Goal: Task Accomplishment & Management: Manage account settings

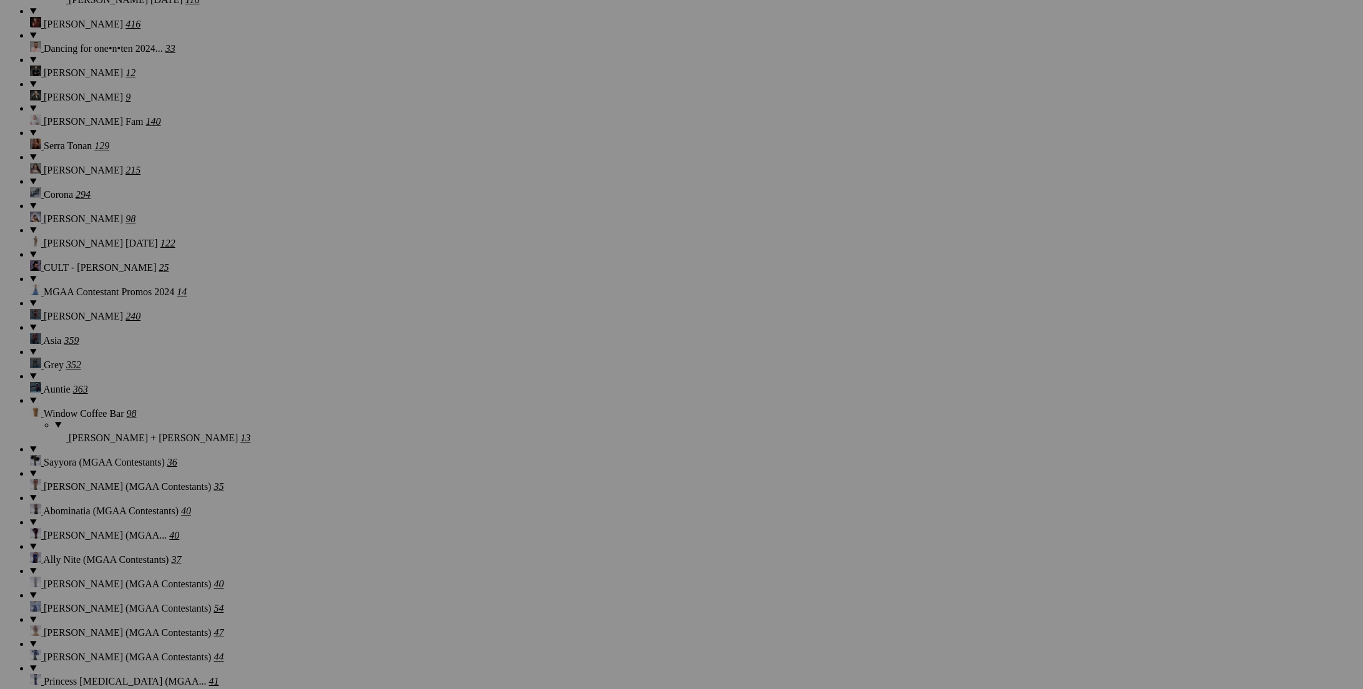
scroll to position [8832, 0]
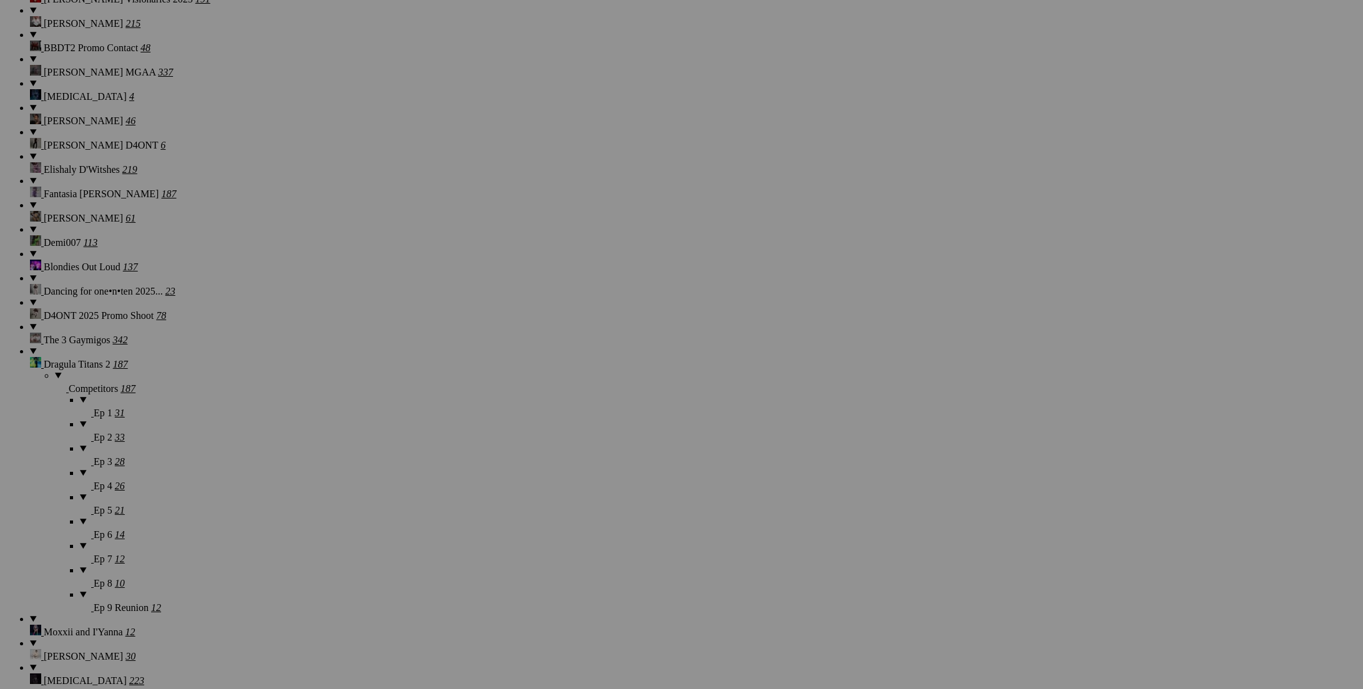
scroll to position [0, 0]
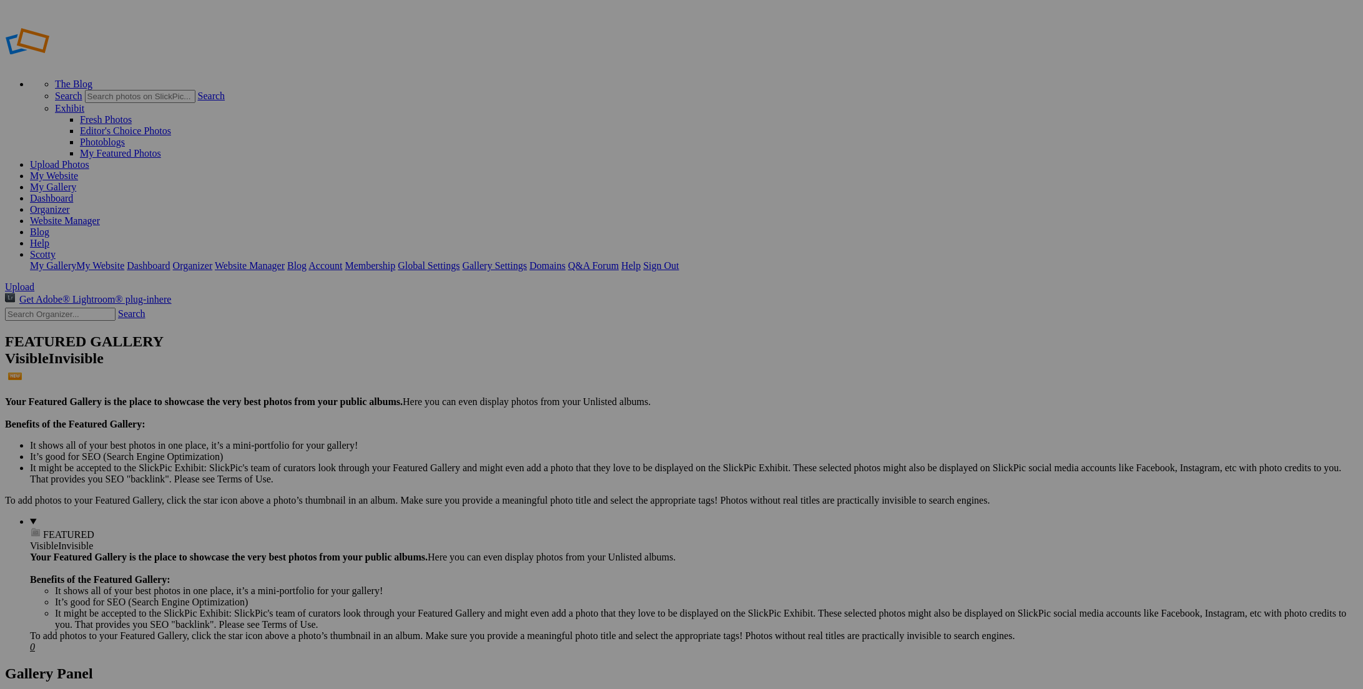
type input "[PERSON_NAME] and [PERSON_NAME]"
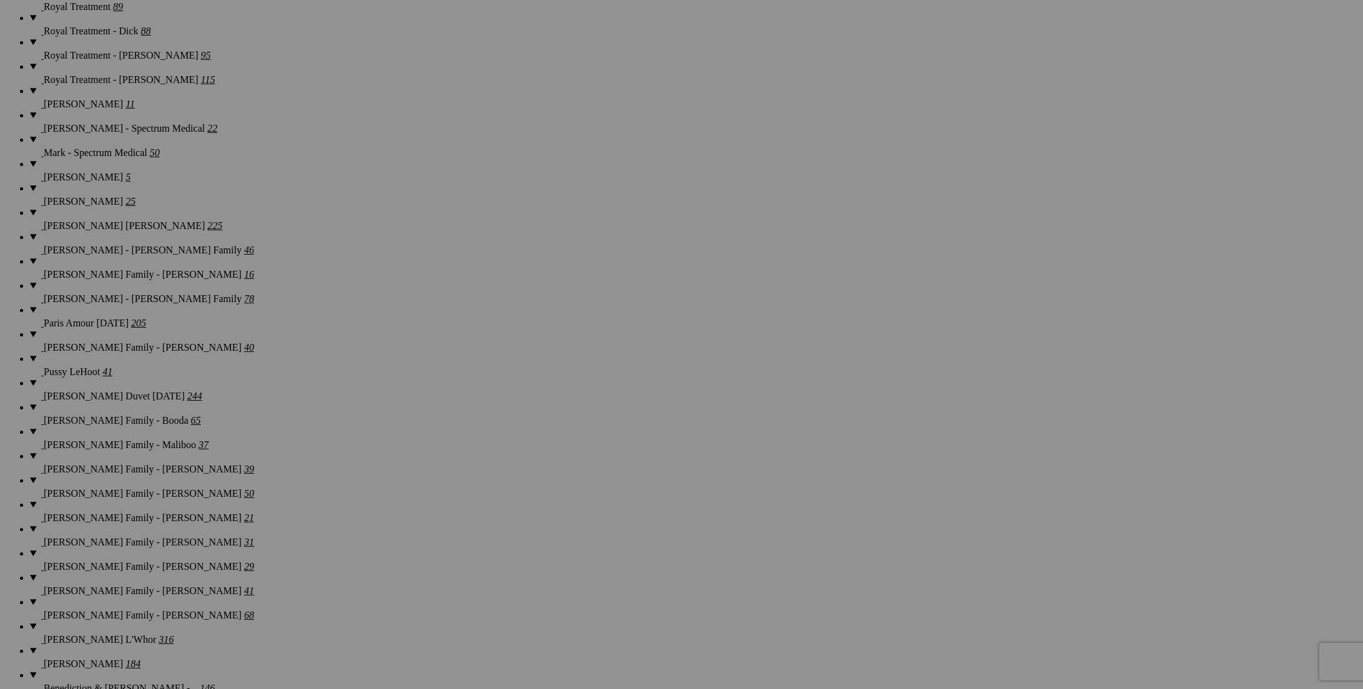
scroll to position [1301, 0]
click at [599, 425] on span "Yes" at bounding box center [591, 426] width 14 height 11
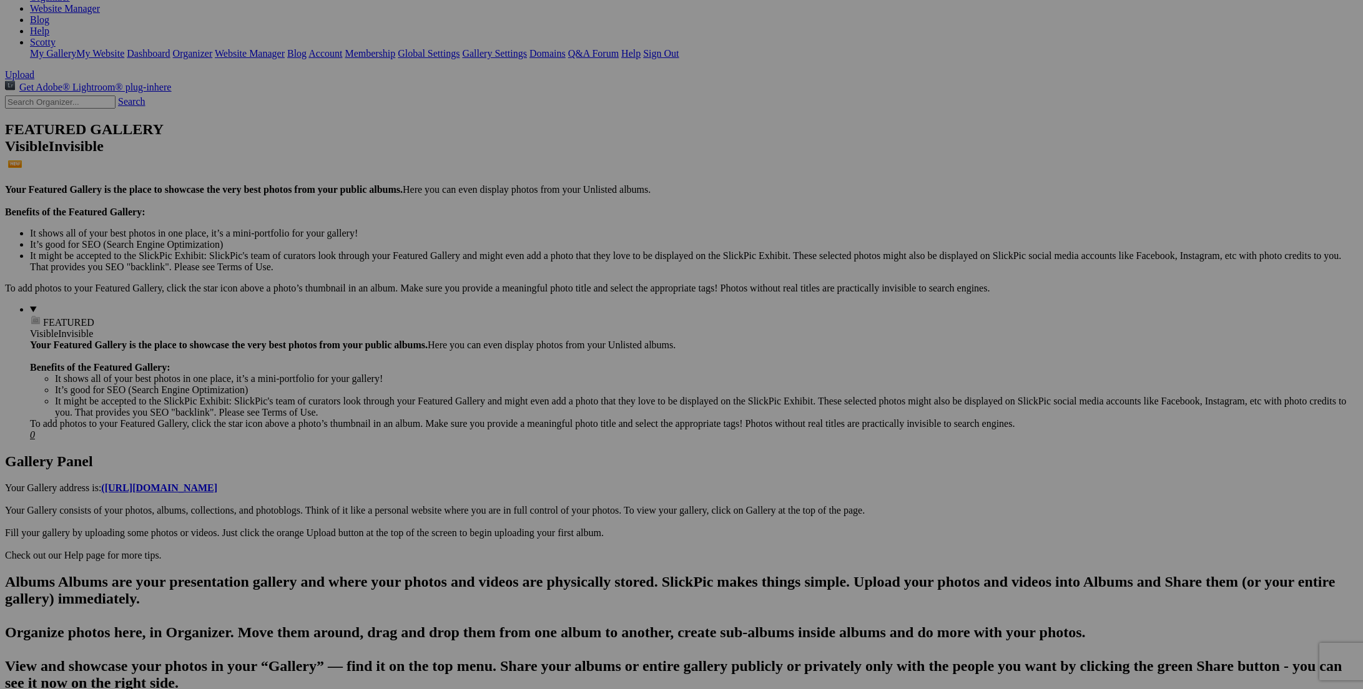
scroll to position [0, 0]
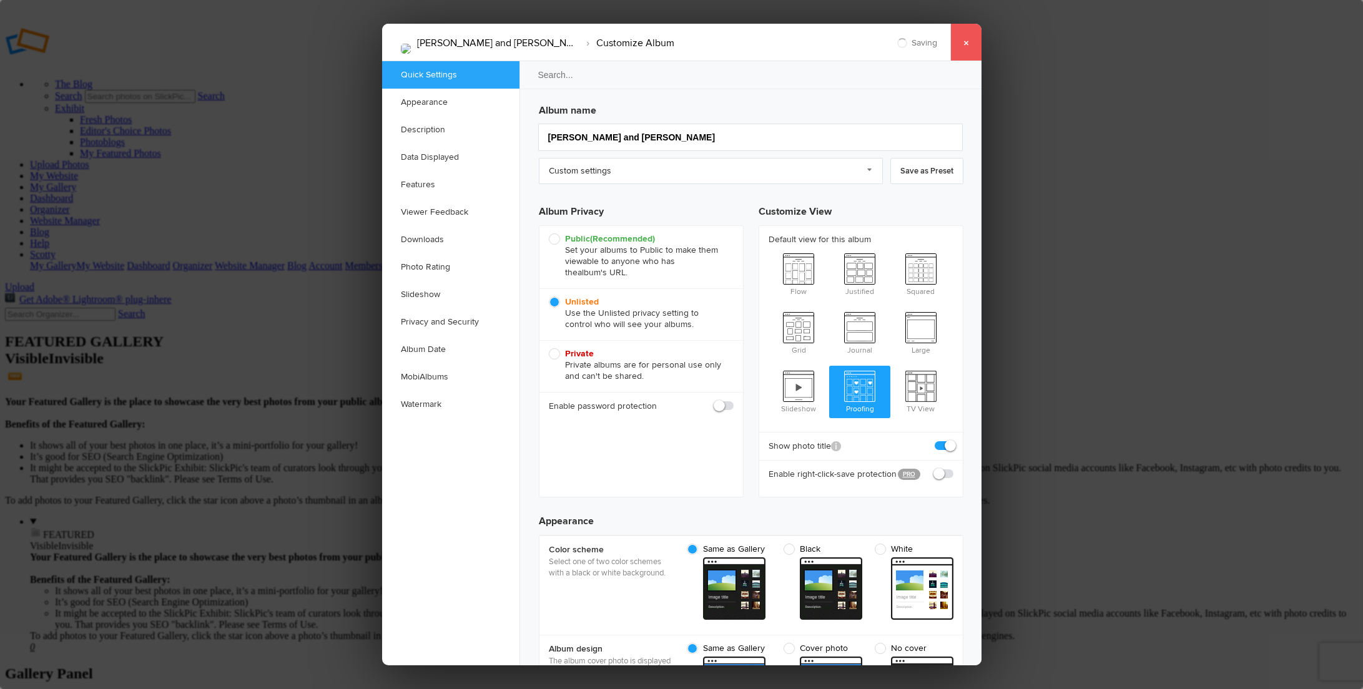
click at [963, 47] on link "×" at bounding box center [965, 42] width 31 height 37
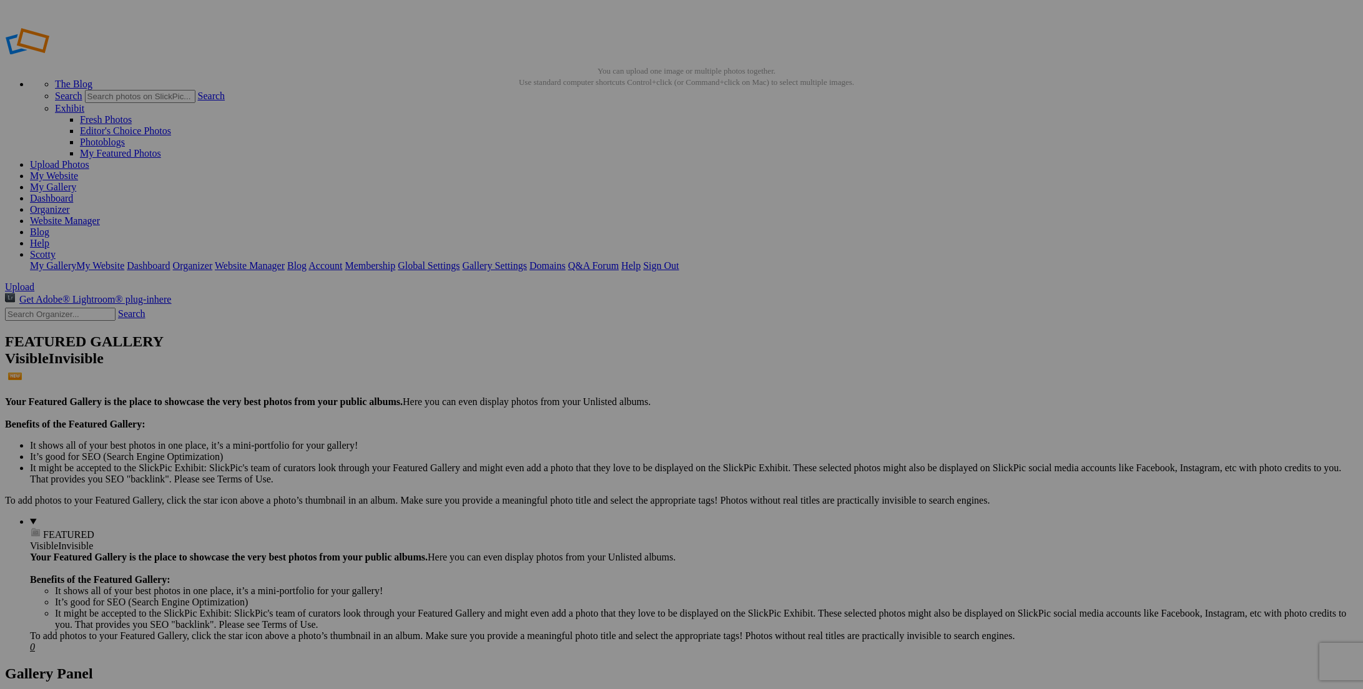
drag, startPoint x: 1020, startPoint y: 69, endPoint x: 999, endPoint y: 67, distance: 21.3
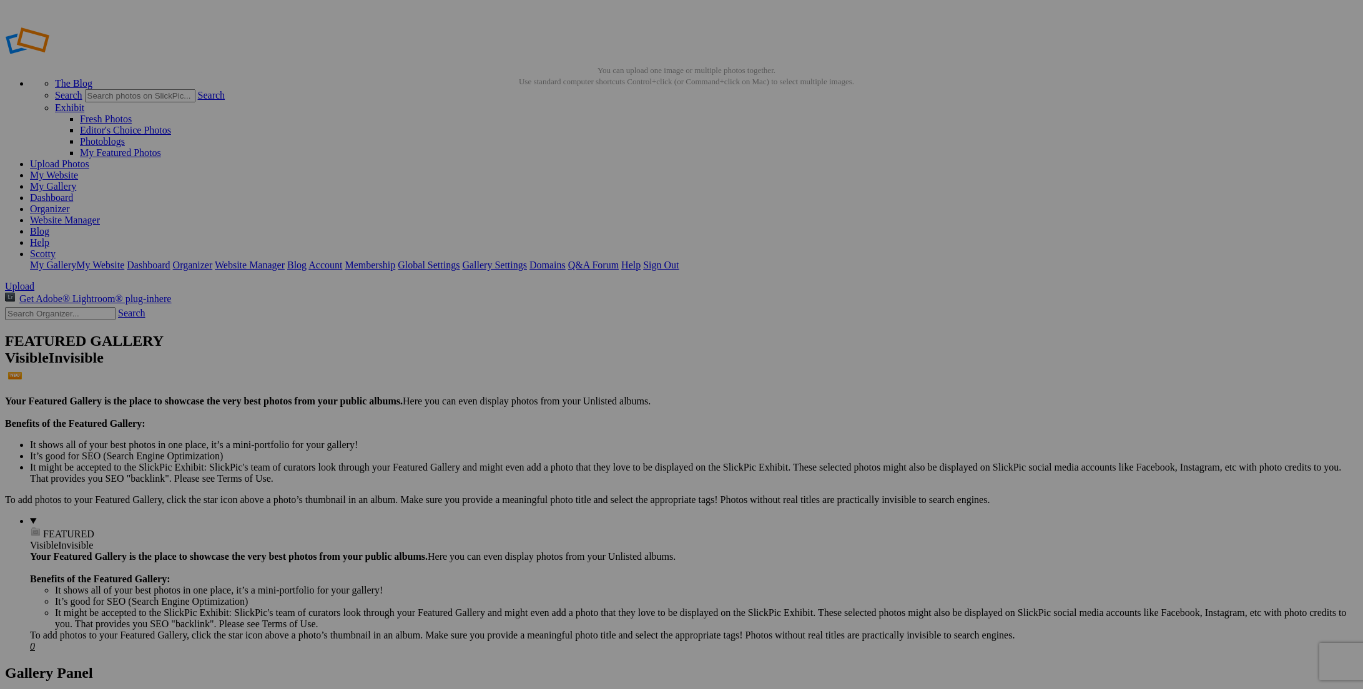
scroll to position [2, 0]
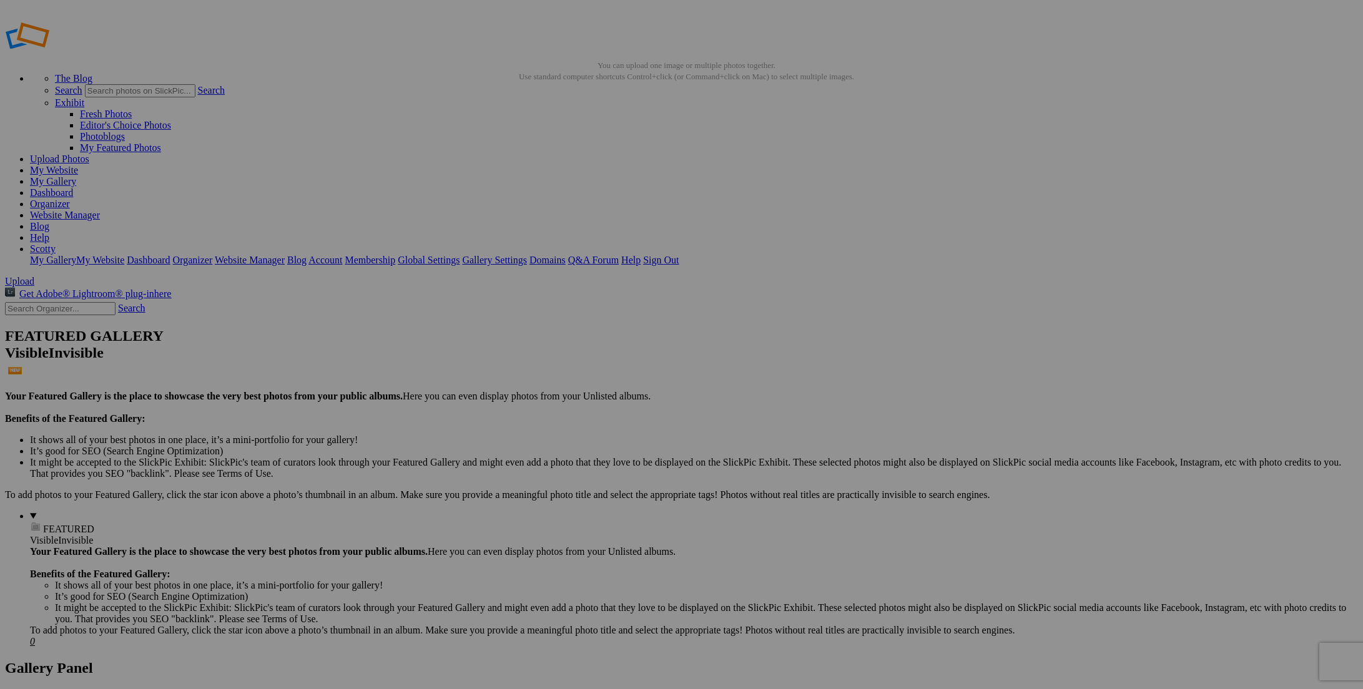
scroll to position [7, 0]
drag, startPoint x: 229, startPoint y: 97, endPoint x: 232, endPoint y: 228, distance: 130.5
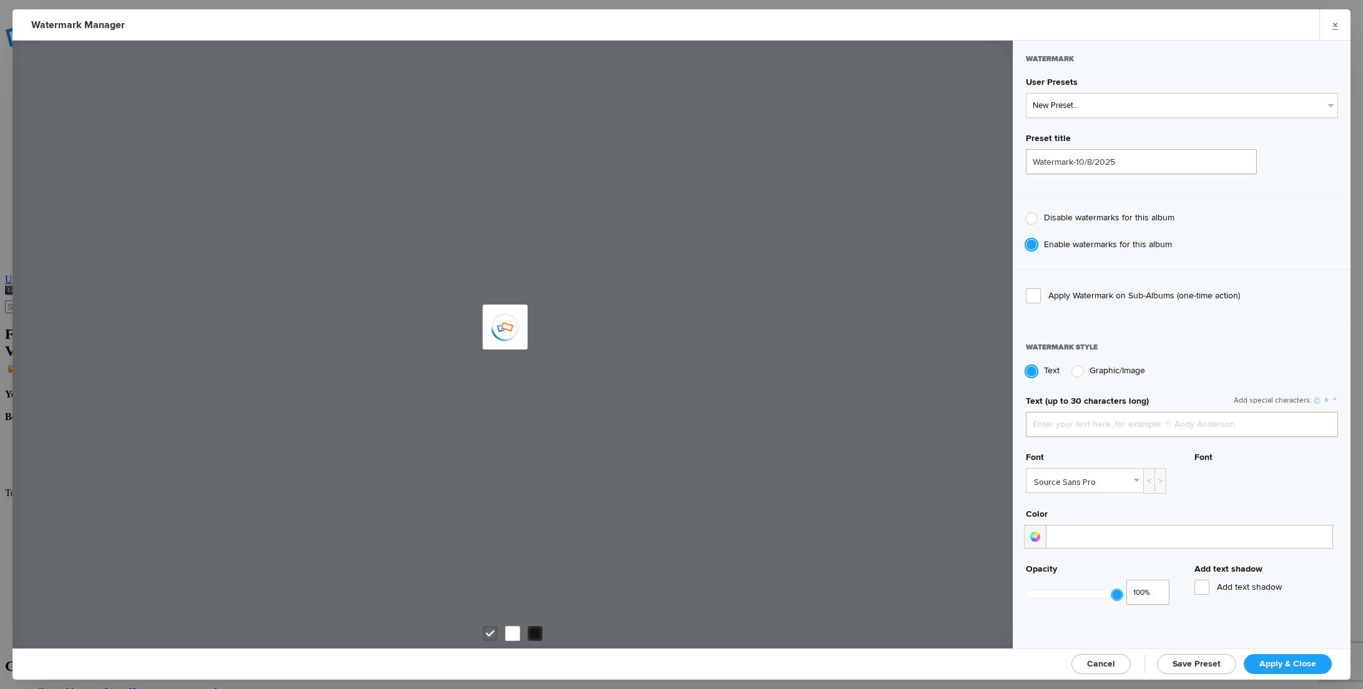
type input "Scotty Kirby"
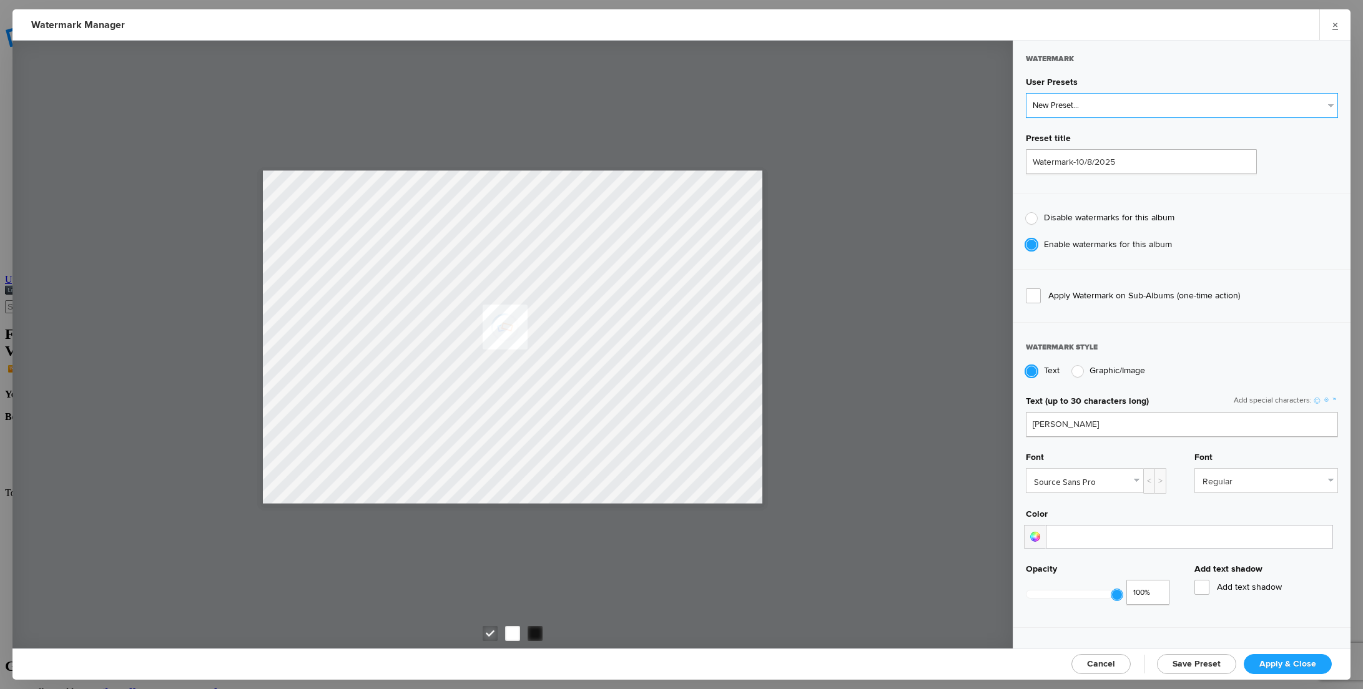
select select "1: Object"
type input "PROOF TEXT"
type input "PROOF PROOF PROOF PROOF PROOF"
type input "0.5"
type input "128"
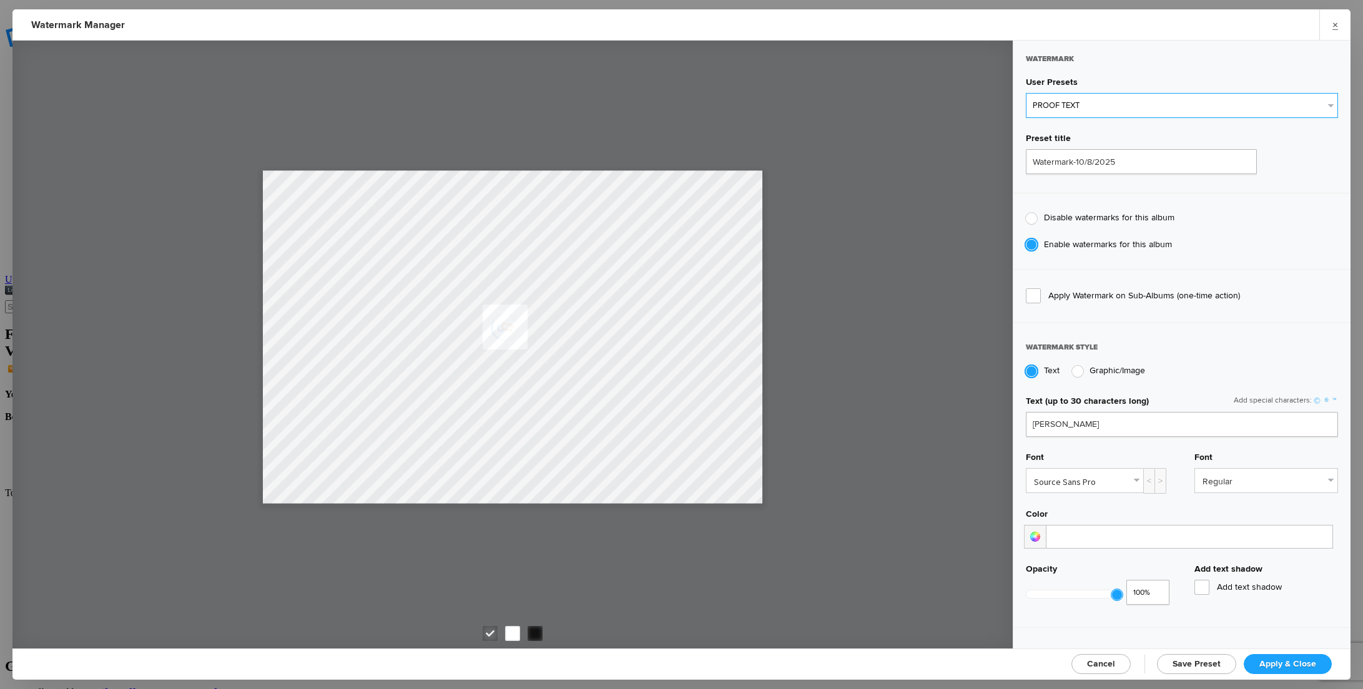
radio input "true"
type input "0"
radio input "false"
type input "0.2"
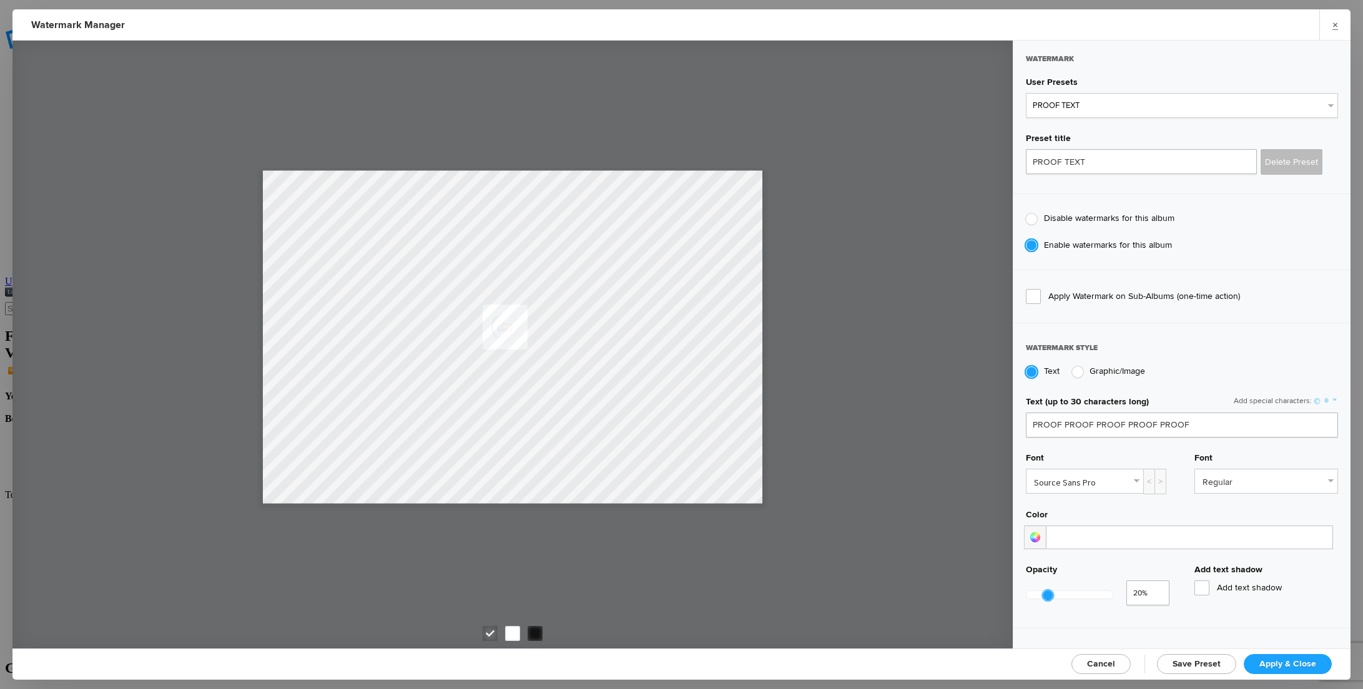
click at [1044, 591] on div at bounding box center [1069, 594] width 86 height 7
click at [1274, 657] on link "Apply & Close" at bounding box center [1288, 664] width 88 height 20
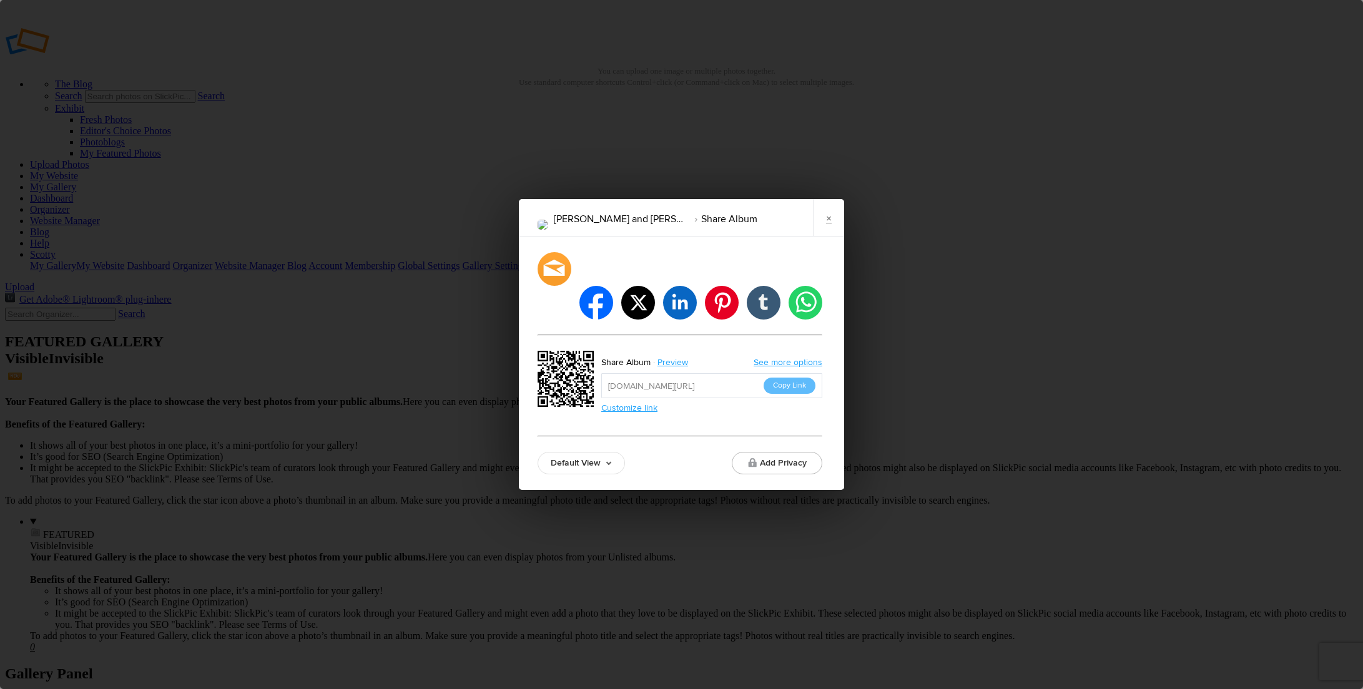
click at [572, 452] on link "Default View" at bounding box center [581, 463] width 87 height 22
click at [574, 385] on link "Proofing View" at bounding box center [581, 395] width 86 height 20
click at [783, 378] on button "Copy Link" at bounding box center [790, 386] width 52 height 16
click at [828, 236] on link "×" at bounding box center [828, 217] width 31 height 37
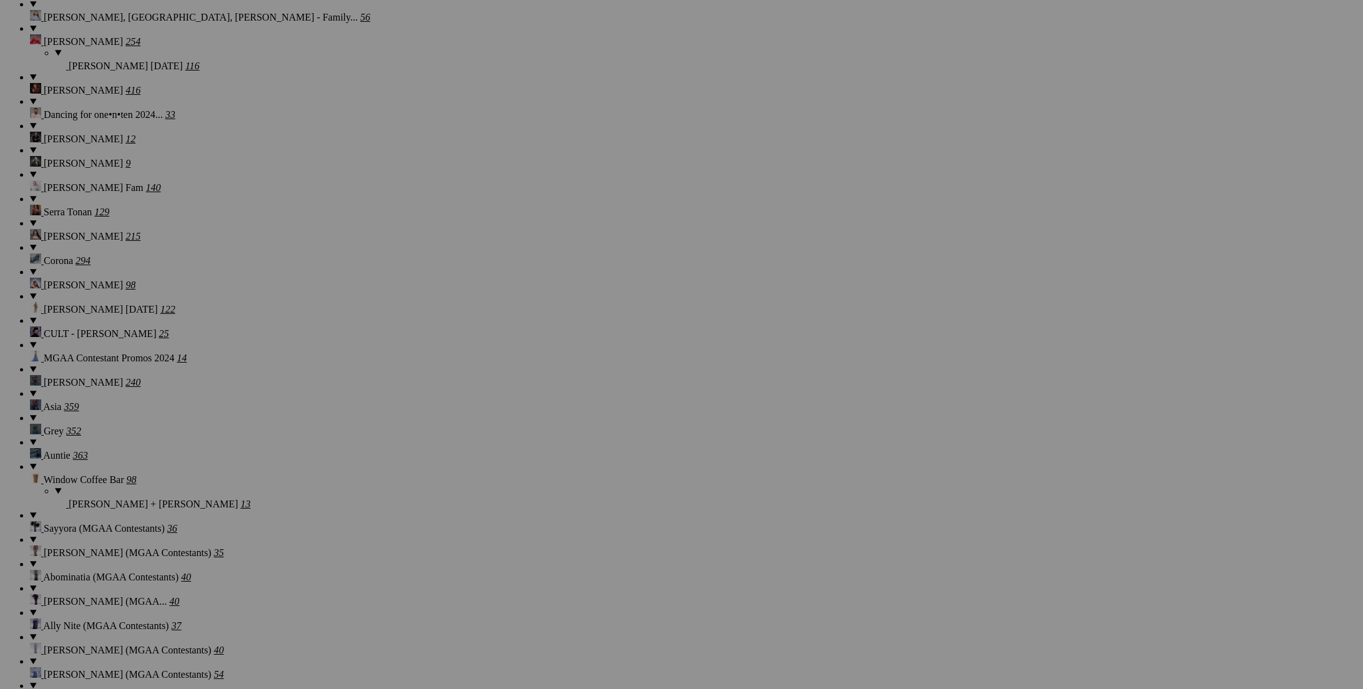
scroll to position [8675, 0]
